Goal: Find specific page/section: Find specific page/section

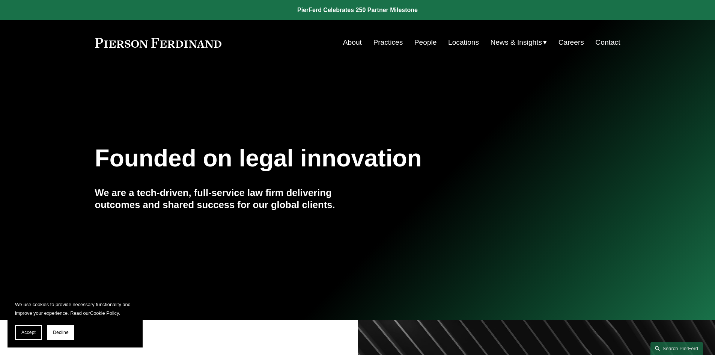
click at [420, 40] on link "People" at bounding box center [426, 42] width 23 height 14
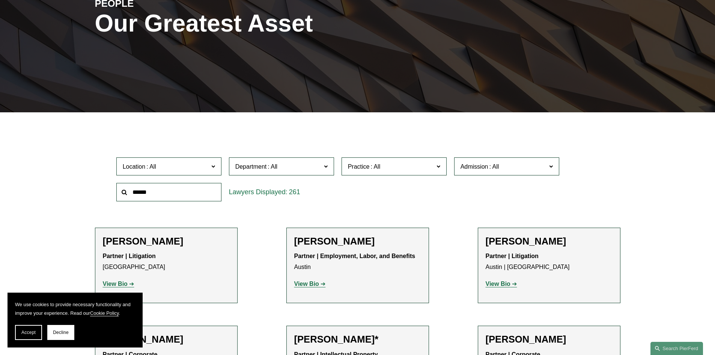
scroll to position [150, 0]
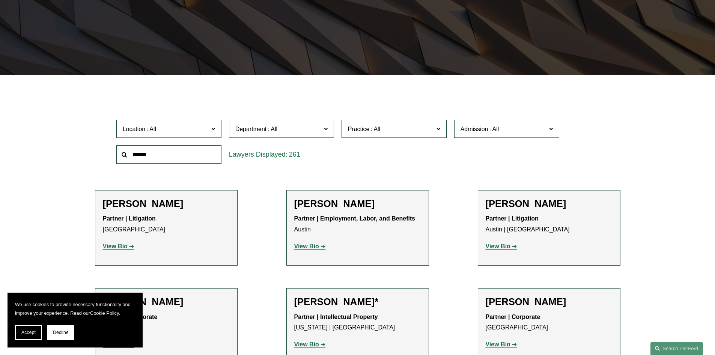
click at [324, 128] on span at bounding box center [326, 129] width 4 height 10
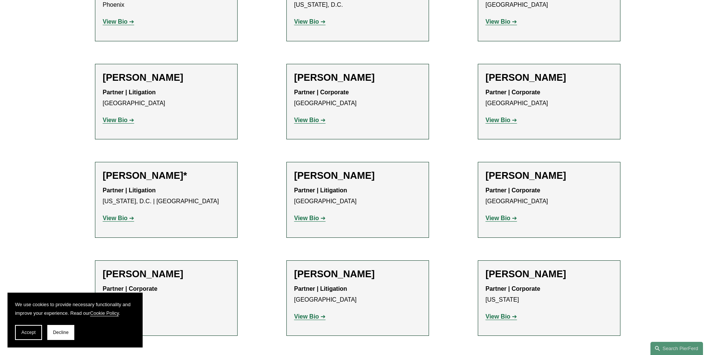
scroll to position [3492, 0]
